Goal: Task Accomplishment & Management: Manage account settings

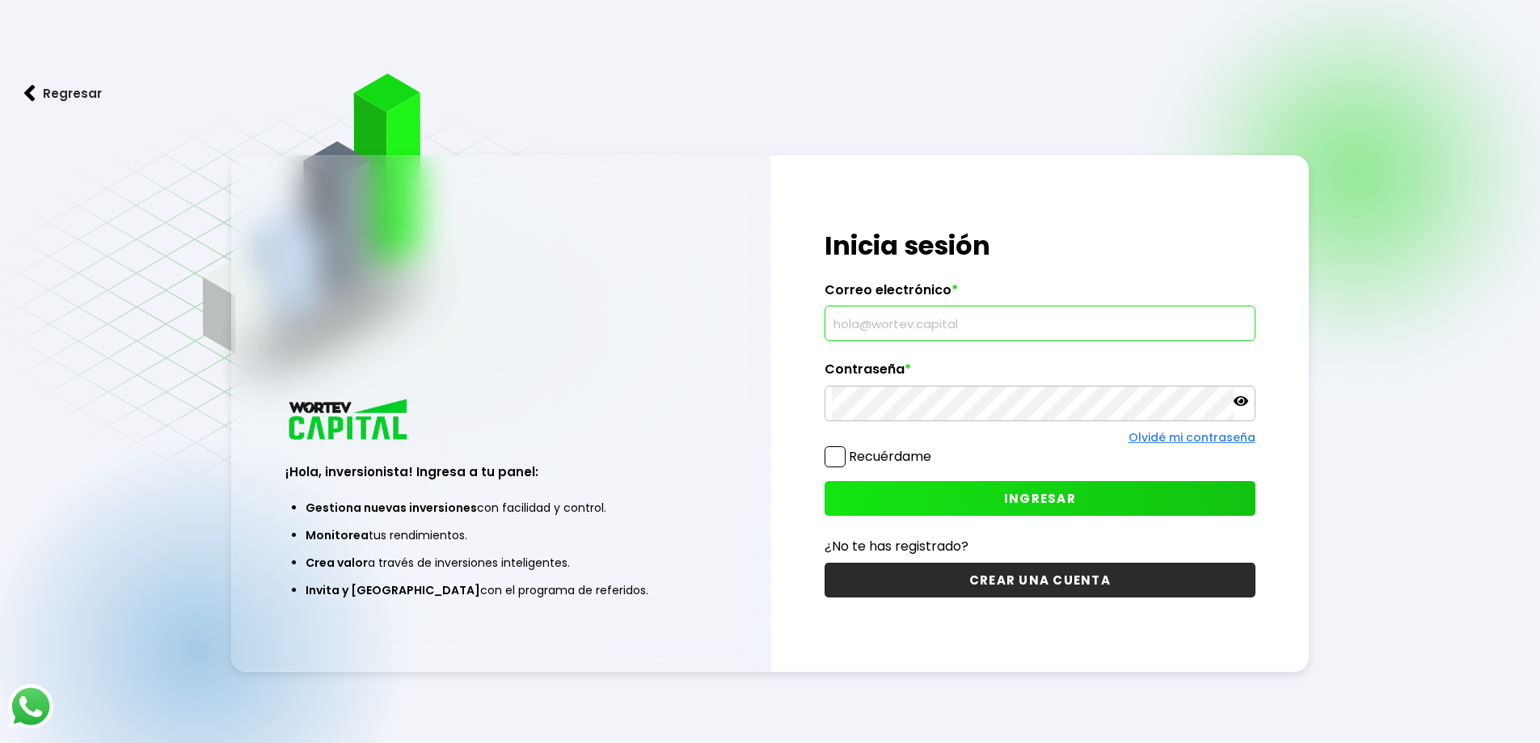
click at [888, 323] on input "text" at bounding box center [1040, 323] width 416 height 34
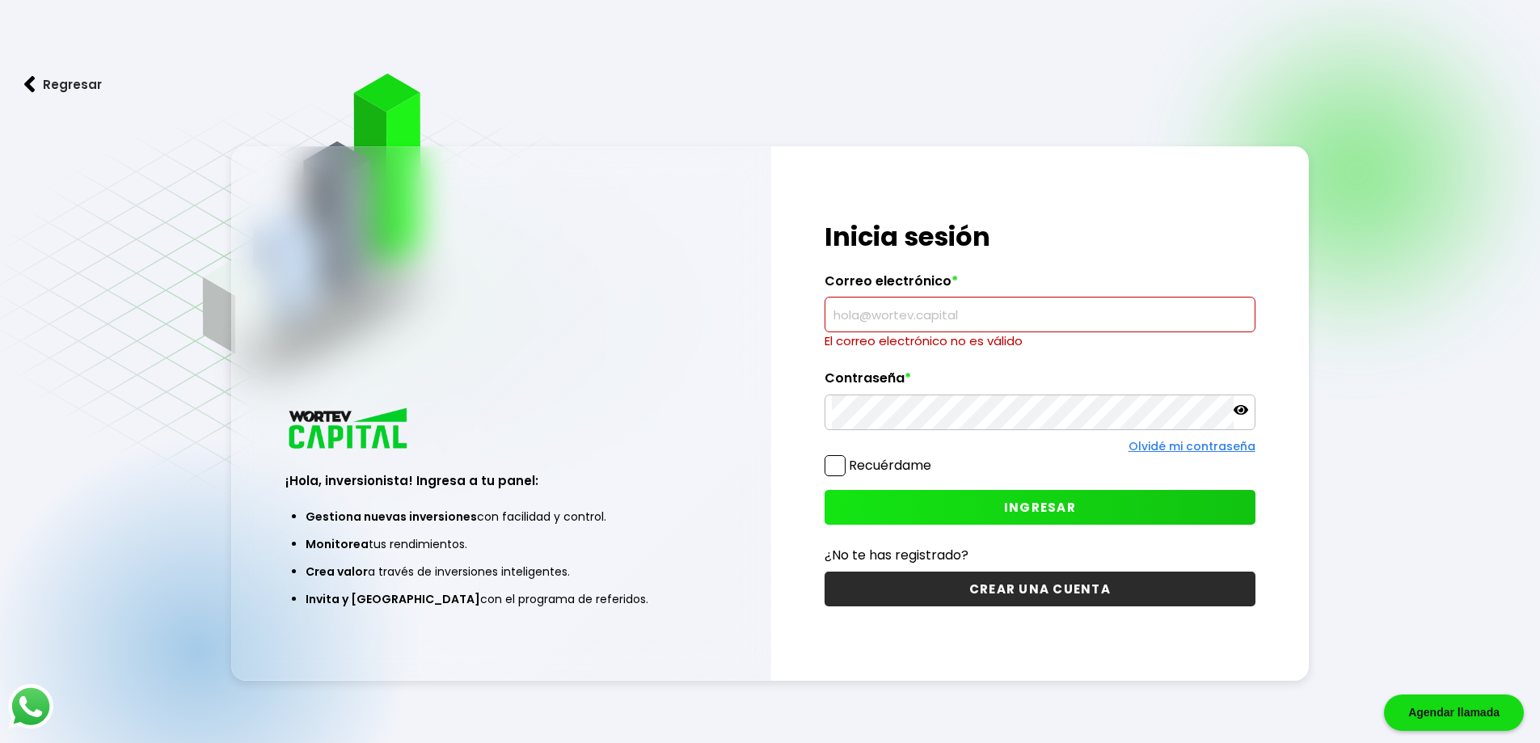
click at [981, 321] on input "text" at bounding box center [1040, 315] width 416 height 34
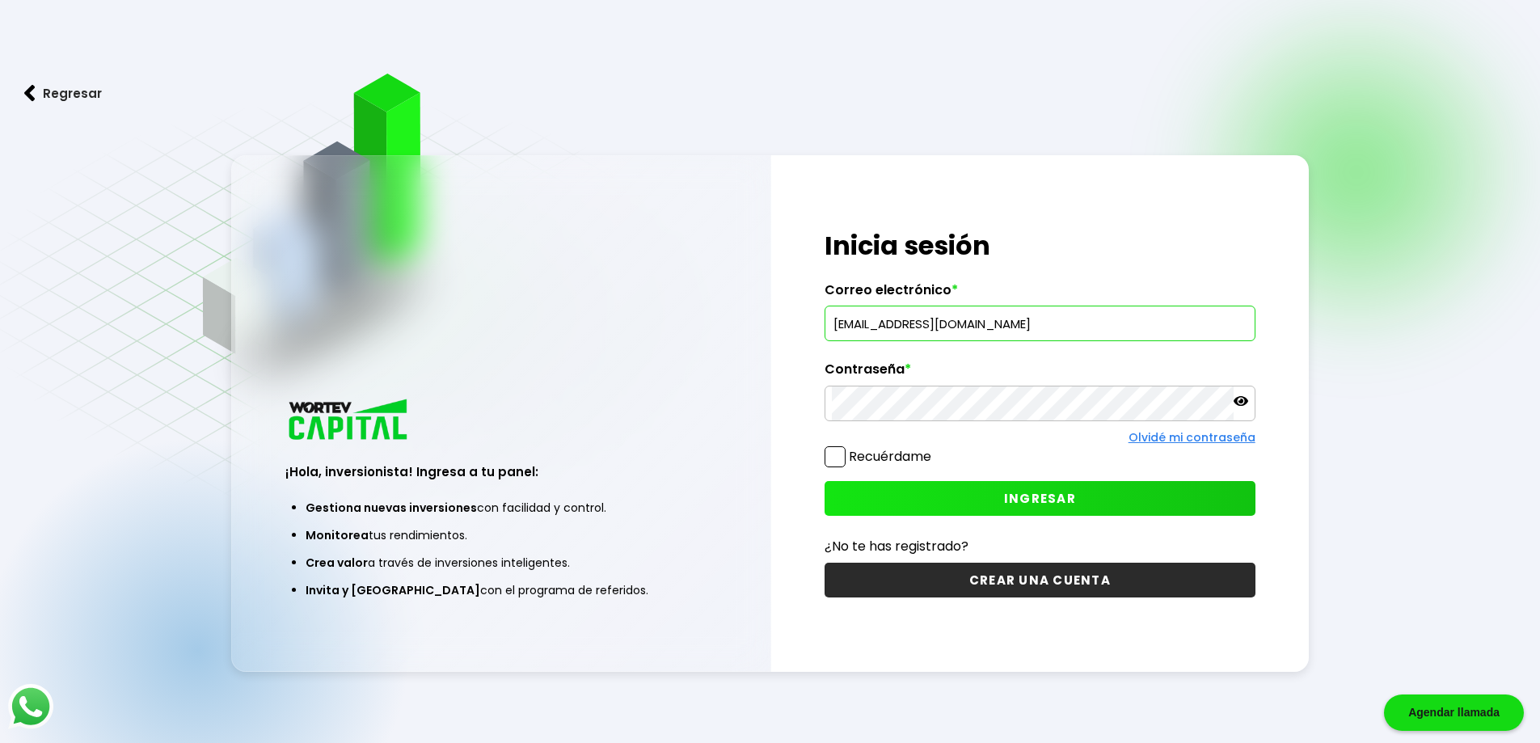
type input "[EMAIL_ADDRESS][DOMAIN_NAME]"
click at [880, 454] on label "Recuérdame" at bounding box center [890, 456] width 82 height 19
click at [935, 449] on input "Recuérdame" at bounding box center [935, 449] width 0 height 0
click at [927, 488] on button "INGRESAR" at bounding box center [1040, 498] width 431 height 35
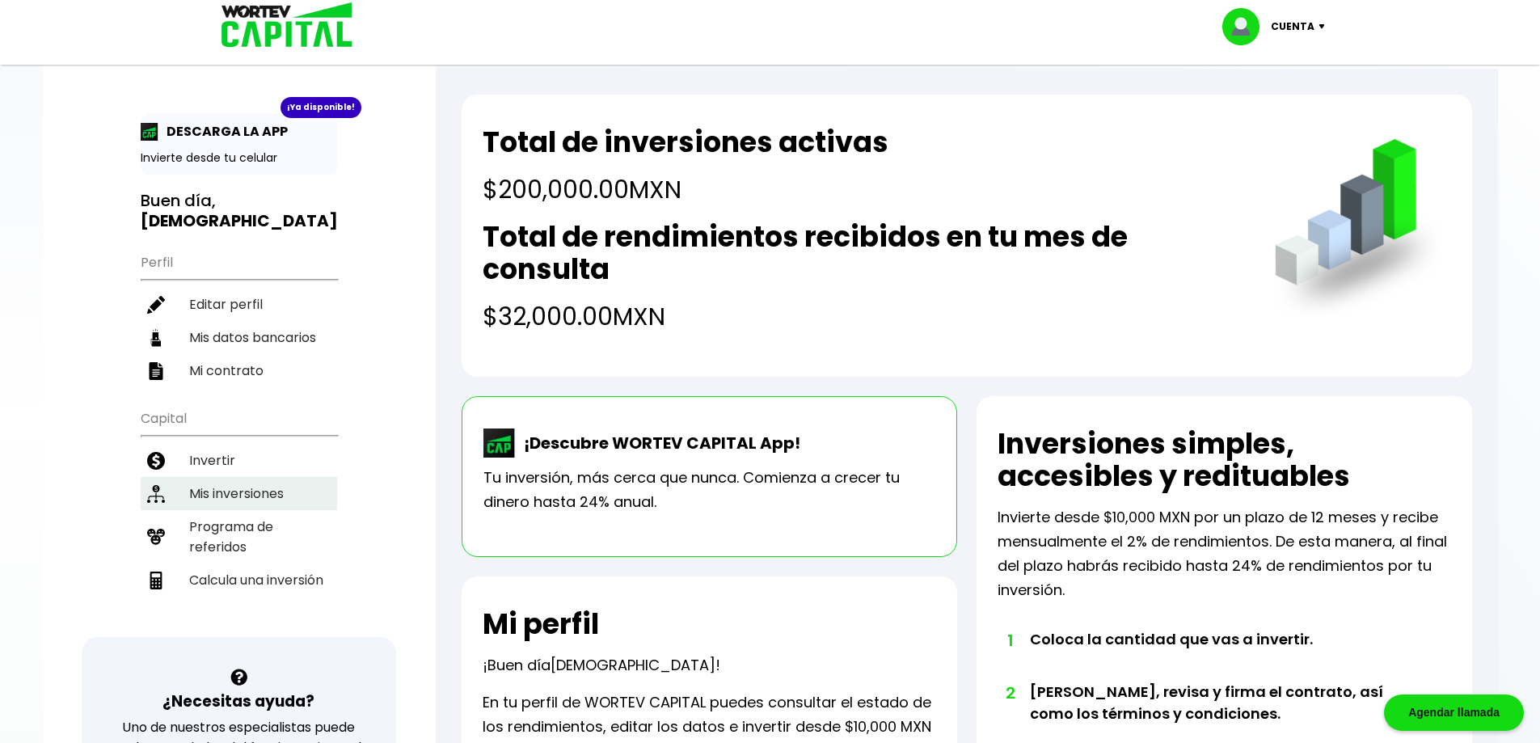
click at [221, 477] on li "Mis inversiones" at bounding box center [239, 493] width 196 height 33
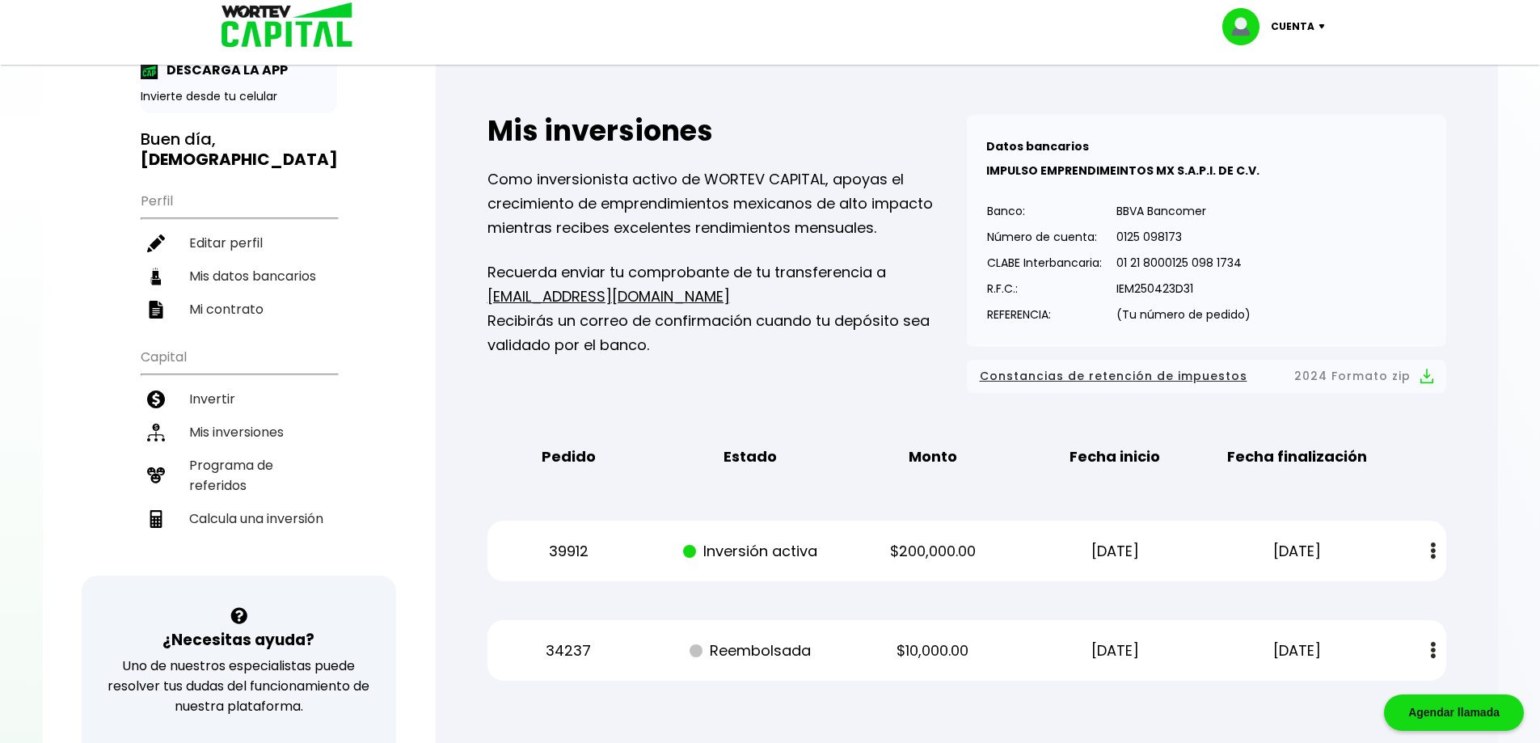
scroll to position [323, 0]
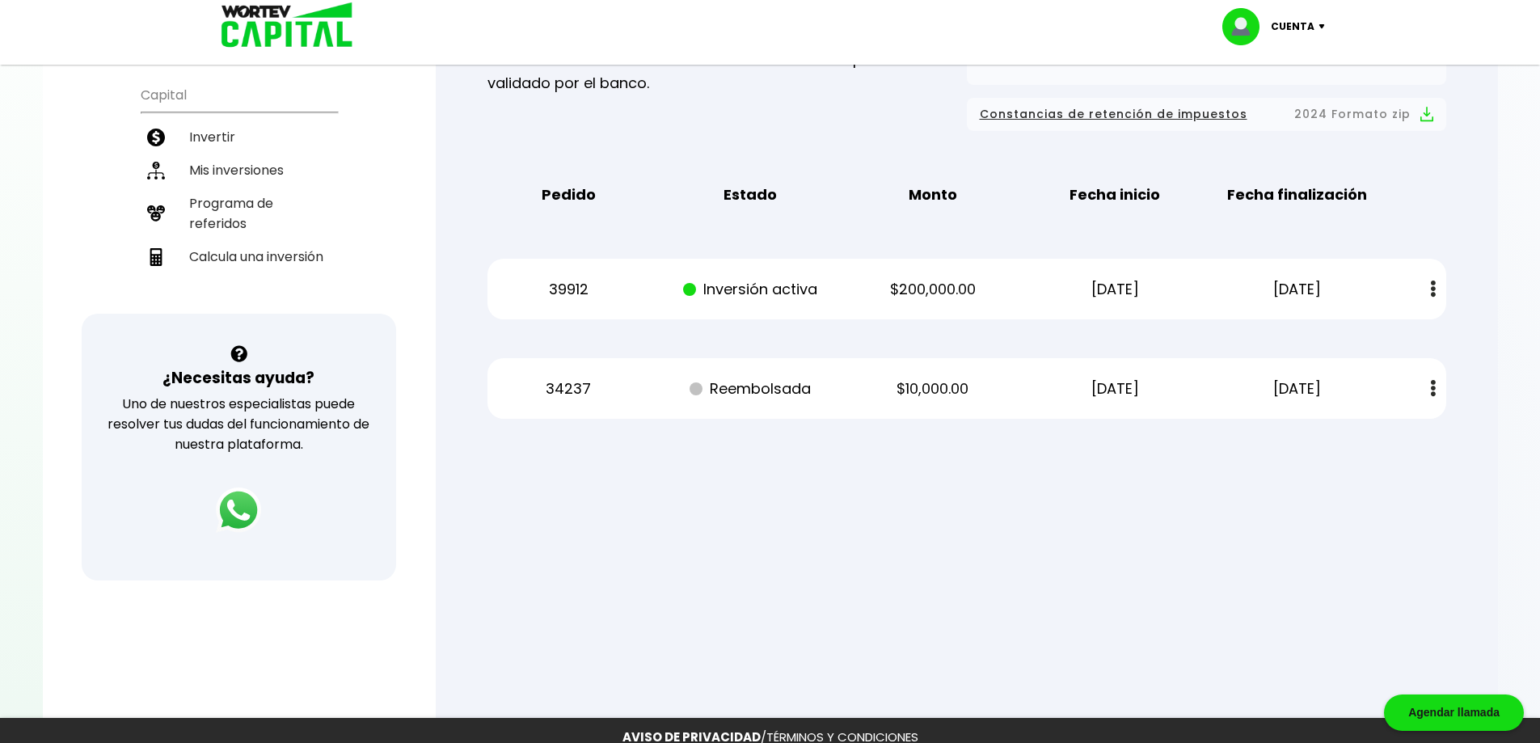
click at [1437, 284] on button at bounding box center [1433, 289] width 23 height 35
click at [870, 310] on div "39912 Inversión activa $200,000.00 [DATE] [DATE] Estado de cuenta" at bounding box center [967, 289] width 959 height 61
click at [1279, 346] on button "Estado de cuenta" at bounding box center [1339, 332] width 184 height 44
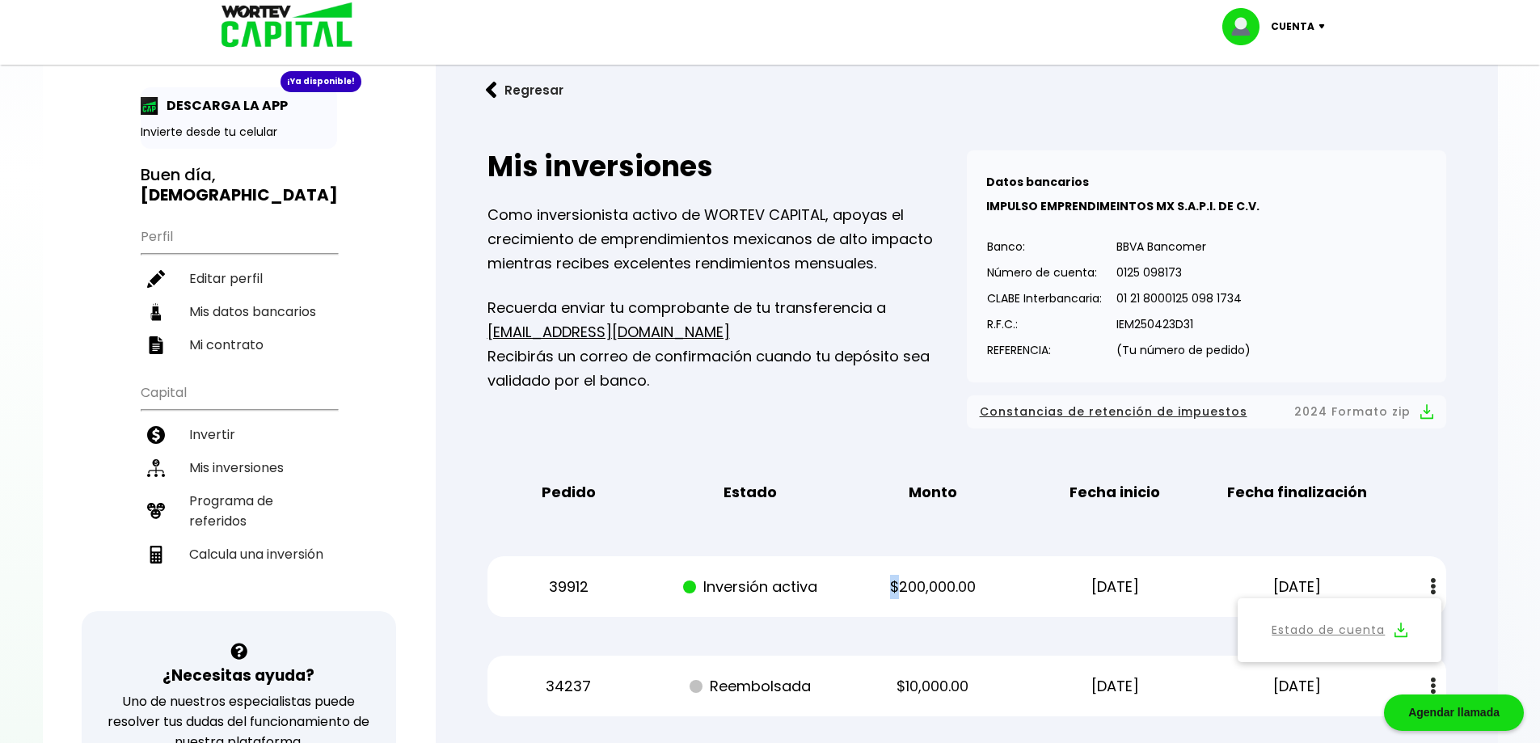
scroll to position [0, 0]
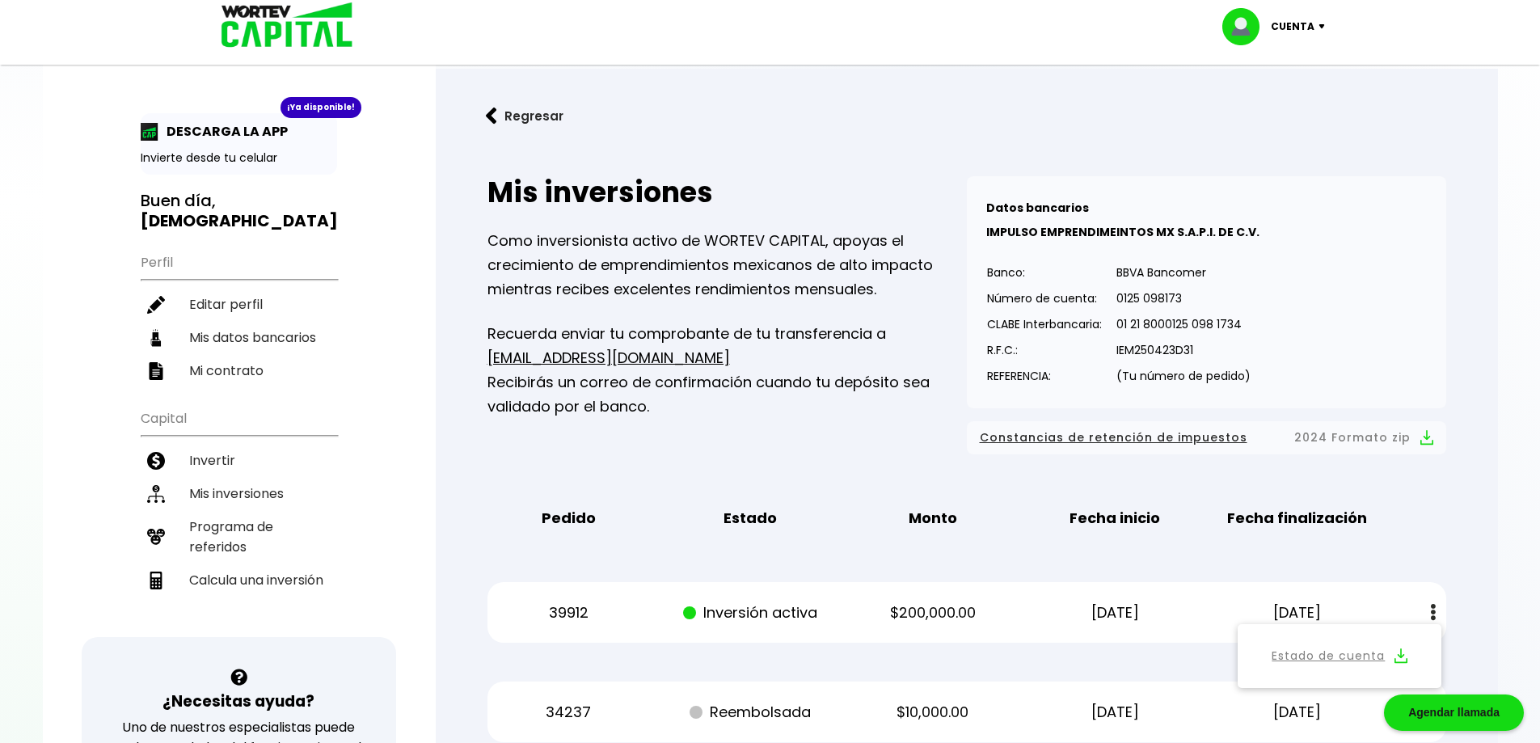
click at [1306, 27] on p "Cuenta" at bounding box center [1293, 27] width 44 height 24
click at [1287, 103] on li "Cerrar sesión" at bounding box center [1275, 107] width 129 height 33
